Goal: Transaction & Acquisition: Purchase product/service

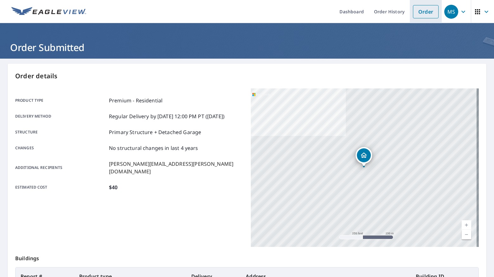
click at [425, 13] on link "Order" at bounding box center [426, 11] width 26 height 13
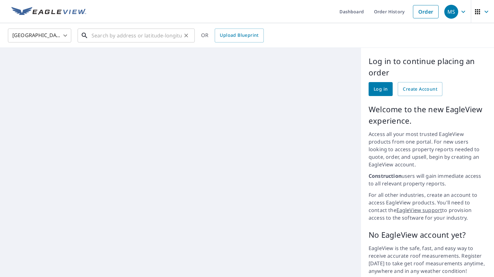
click at [149, 35] on input "text" at bounding box center [137, 36] width 90 height 18
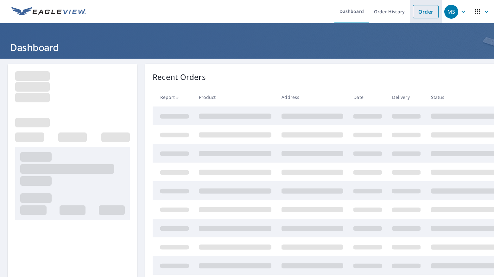
click at [423, 15] on link "Order" at bounding box center [426, 11] width 26 height 13
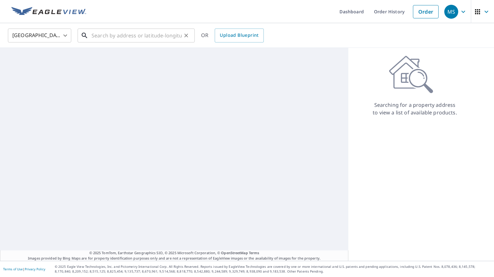
click at [137, 33] on input "text" at bounding box center [137, 36] width 90 height 18
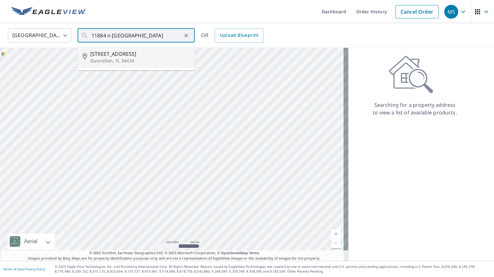
type input "11884 N Bluff Cove Path Dunnellon, FL 34434"
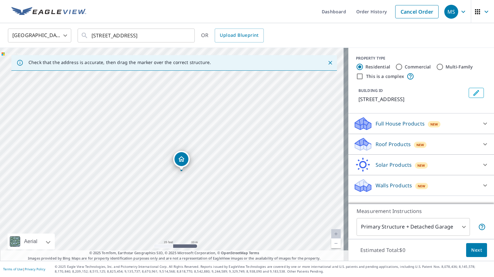
click at [390, 148] on p "Roof Products" at bounding box center [393, 144] width 35 height 8
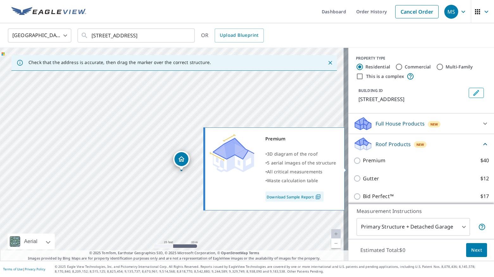
click at [378, 164] on p "Premium" at bounding box center [374, 161] width 23 height 8
click at [363, 164] on input "Premium $40" at bounding box center [359, 161] width 10 height 8
checkbox input "true"
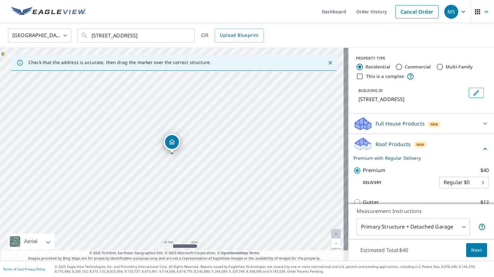
click at [472, 257] on div "Estimated Total: $40 Next" at bounding box center [422, 250] width 146 height 22
click at [473, 254] on button "Next" at bounding box center [477, 250] width 21 height 14
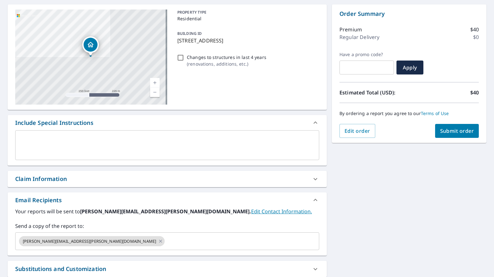
scroll to position [63, 0]
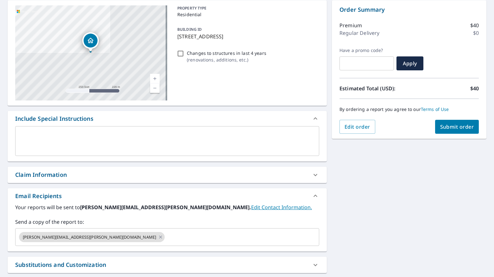
click at [53, 137] on textarea at bounding box center [167, 141] width 295 height 18
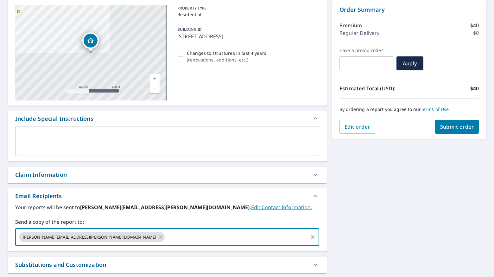
click at [166, 233] on input "text" at bounding box center [236, 237] width 141 height 12
paste input "jeremy_migliori@yahoo.com"
type input "jeremy_migliori@yahoo.com"
click at [463, 127] on span "Submit order" at bounding box center [458, 126] width 34 height 7
